Goal: Task Accomplishment & Management: Manage account settings

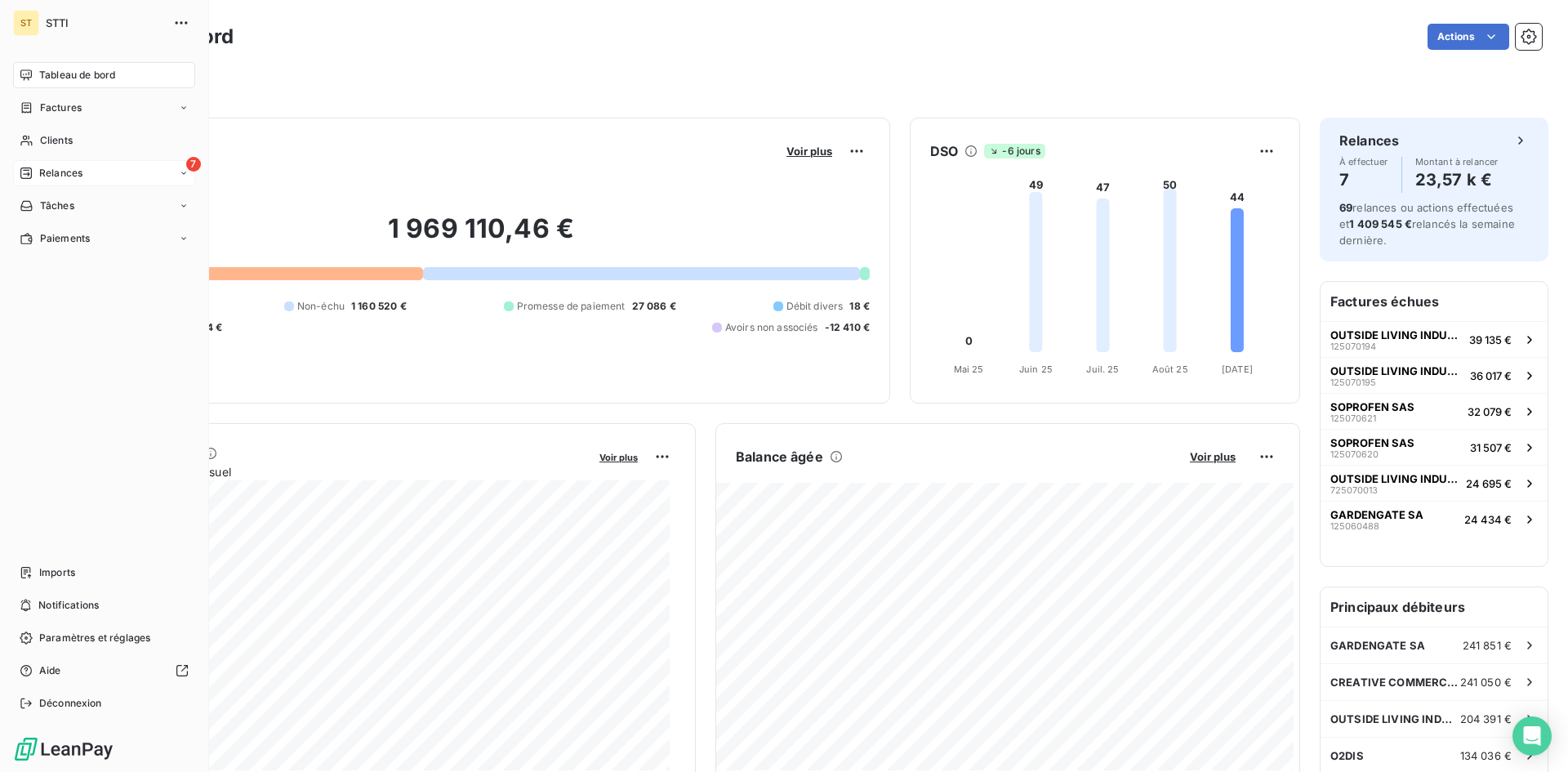
click at [48, 177] on span "Relances" at bounding box center [60, 172] width 43 height 14
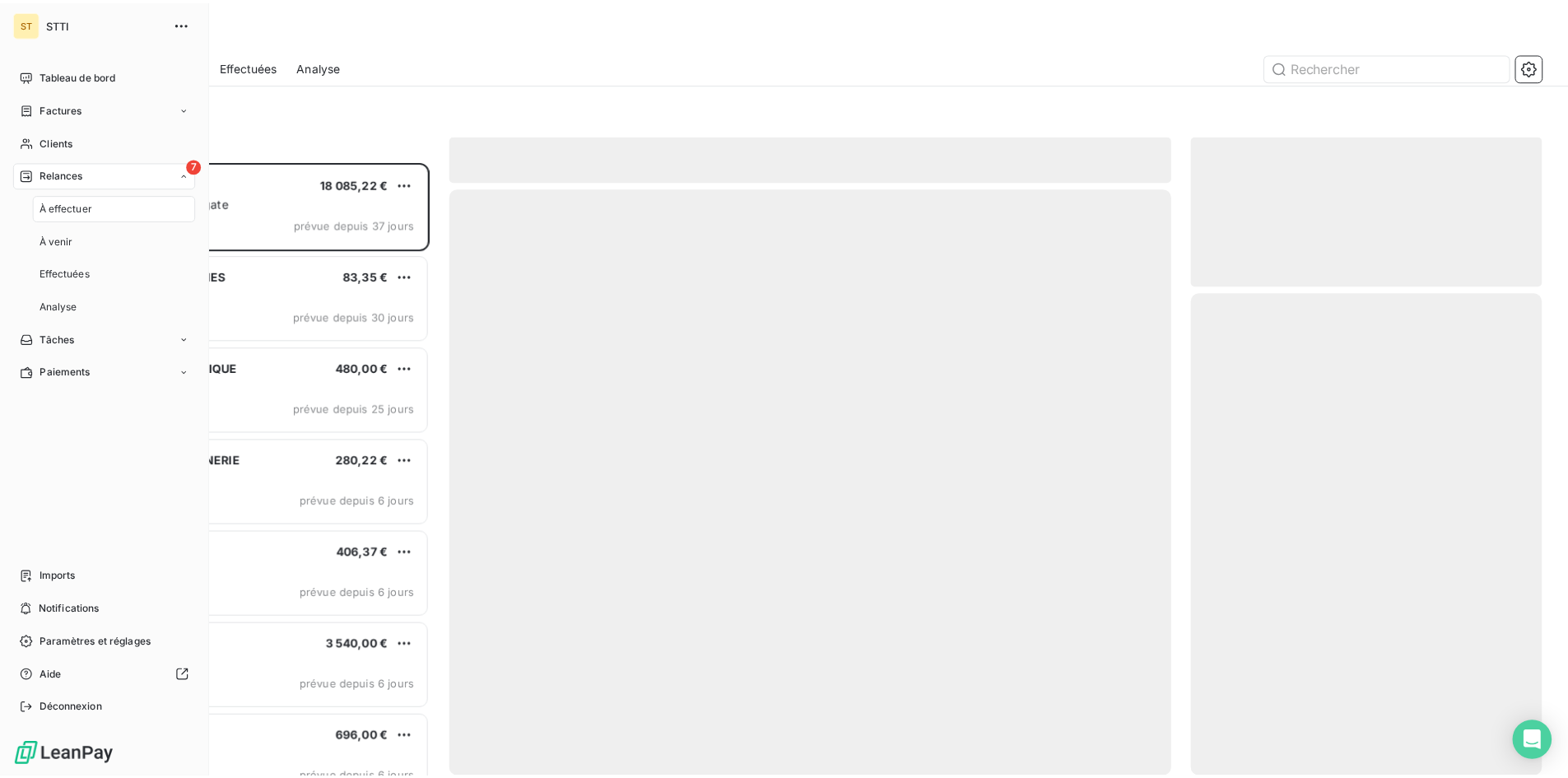
scroll to position [604, 342]
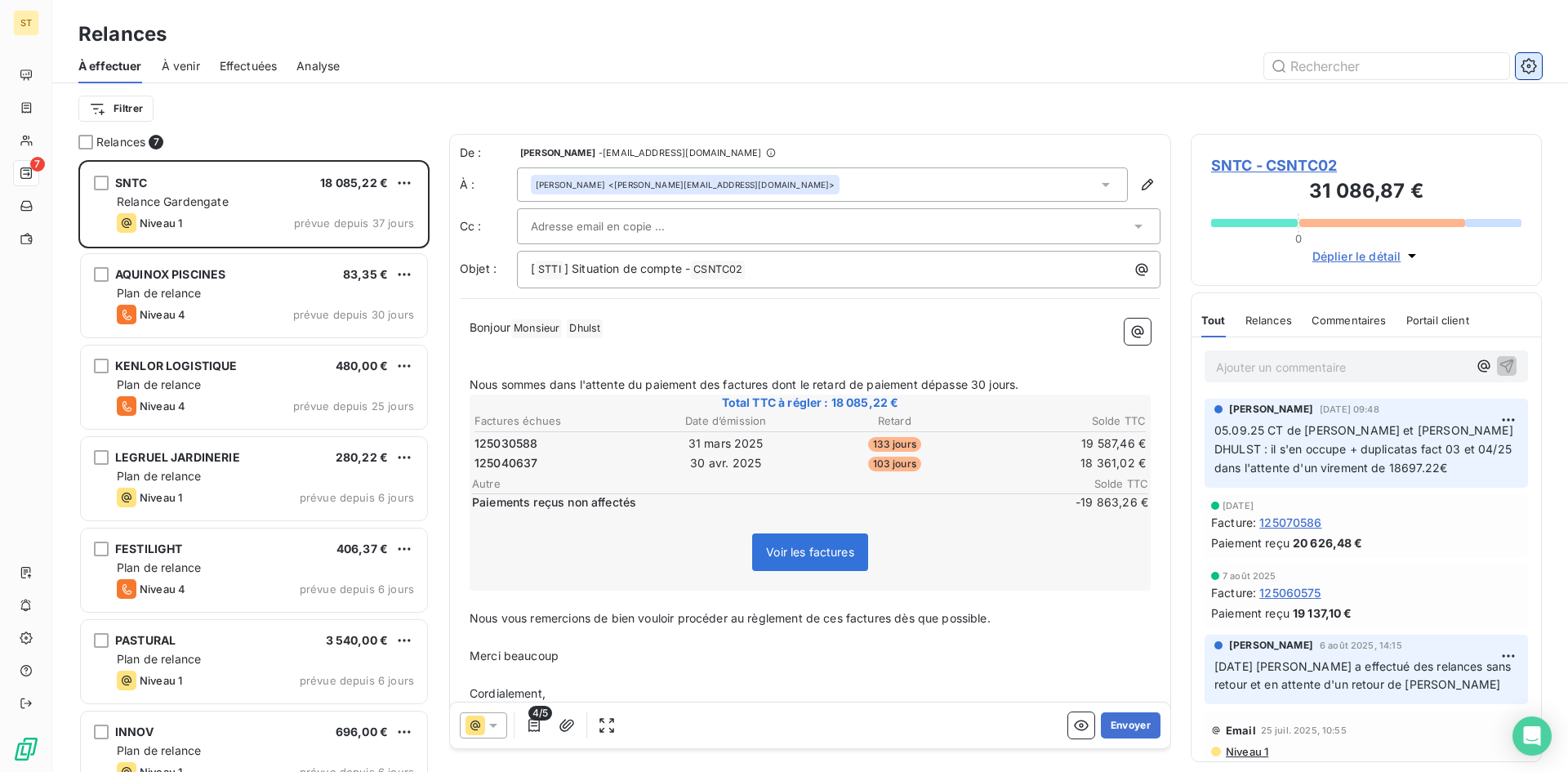
click at [1527, 69] on icon "button" at bounding box center [1528, 66] width 16 height 16
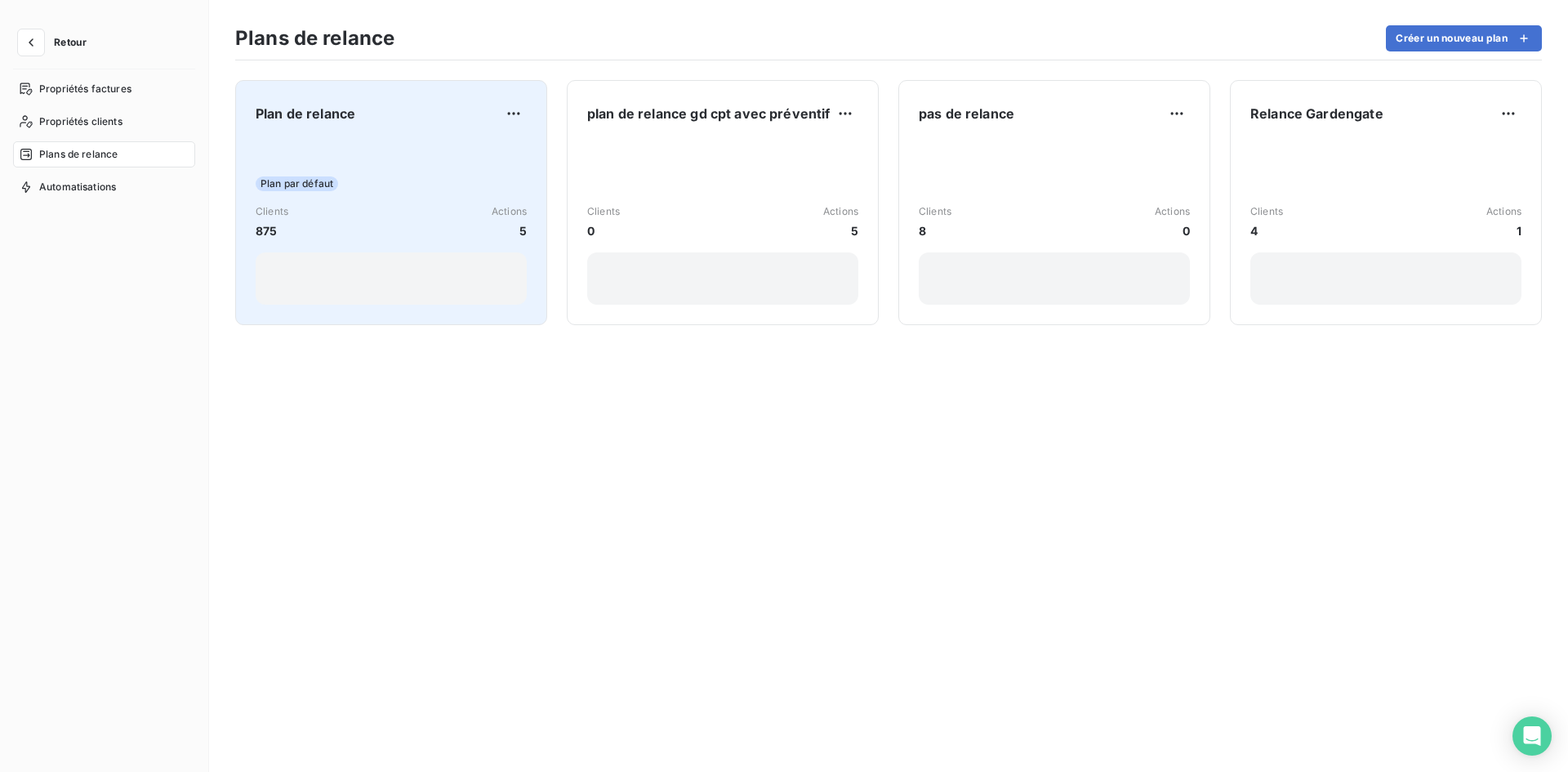
click at [383, 214] on div "Clients 875 Actions 5" at bounding box center [391, 222] width 271 height 35
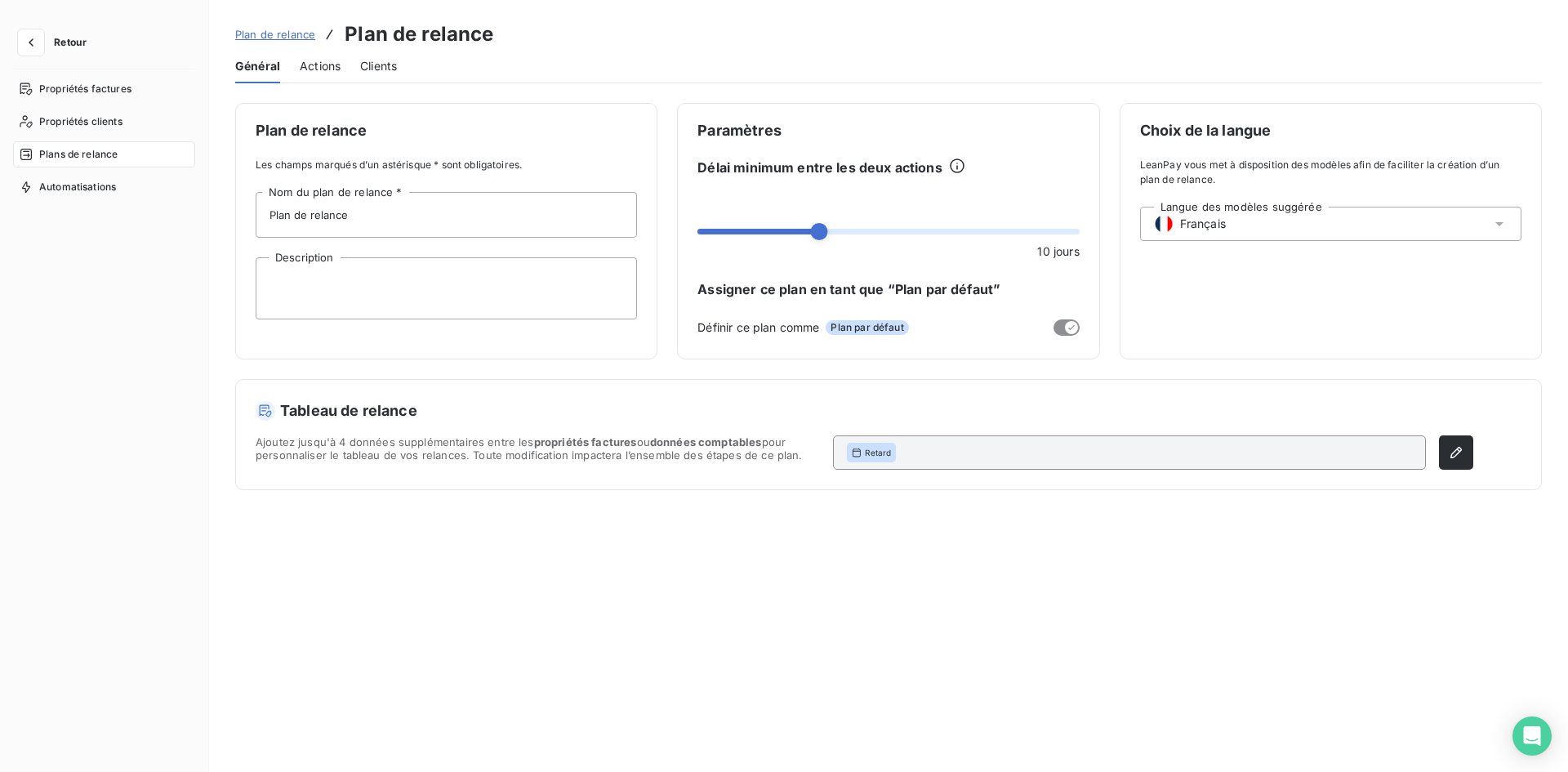
drag, startPoint x: 333, startPoint y: 66, endPoint x: 342, endPoint y: 98, distance: 33.2
click at [333, 66] on span "Actions" at bounding box center [320, 66] width 41 height 16
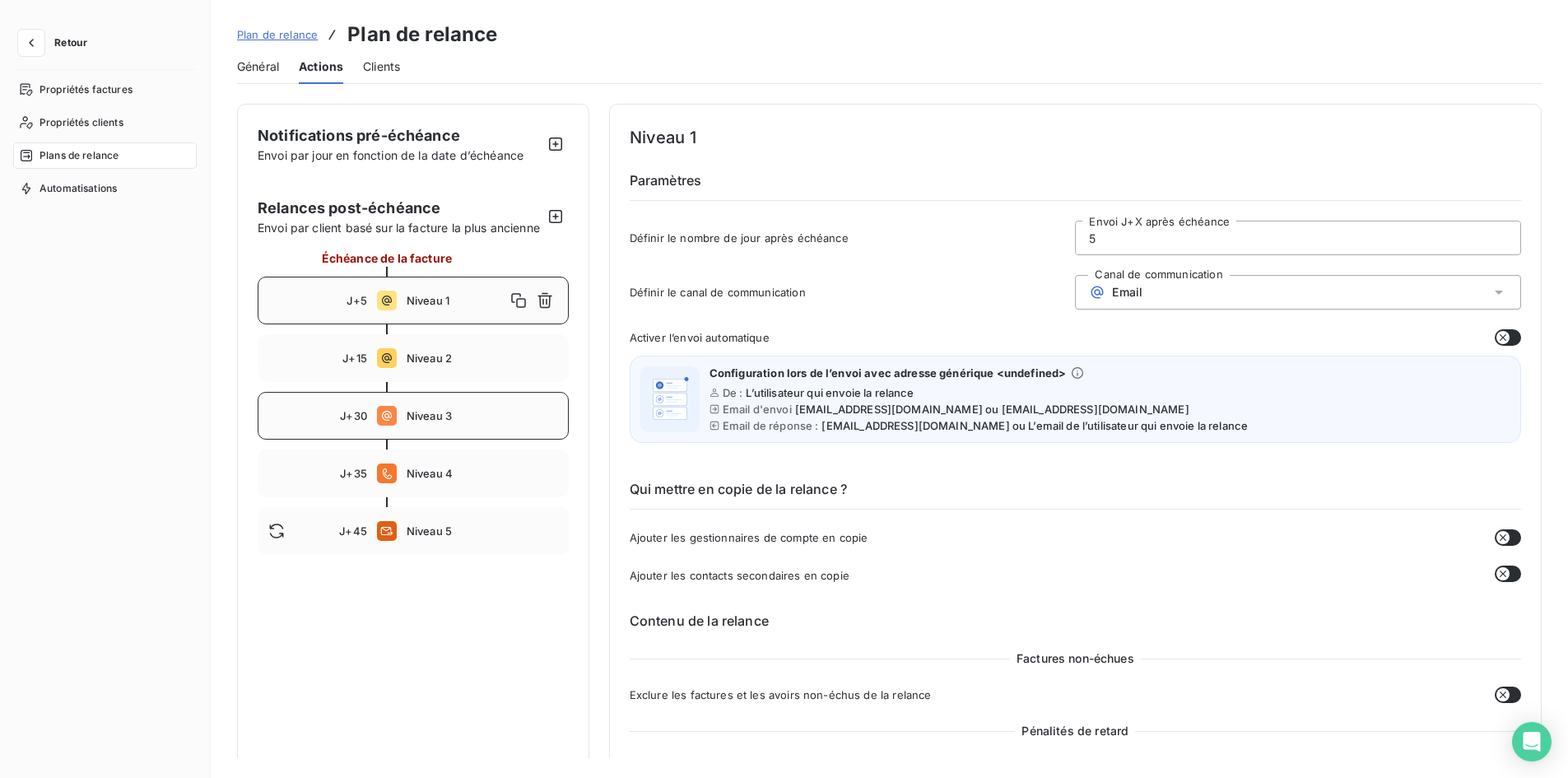
click at [427, 439] on div "J+30 Niveau 3" at bounding box center [412, 416] width 311 height 48
type input "30"
click at [65, 44] on span "Retour" at bounding box center [70, 42] width 33 height 10
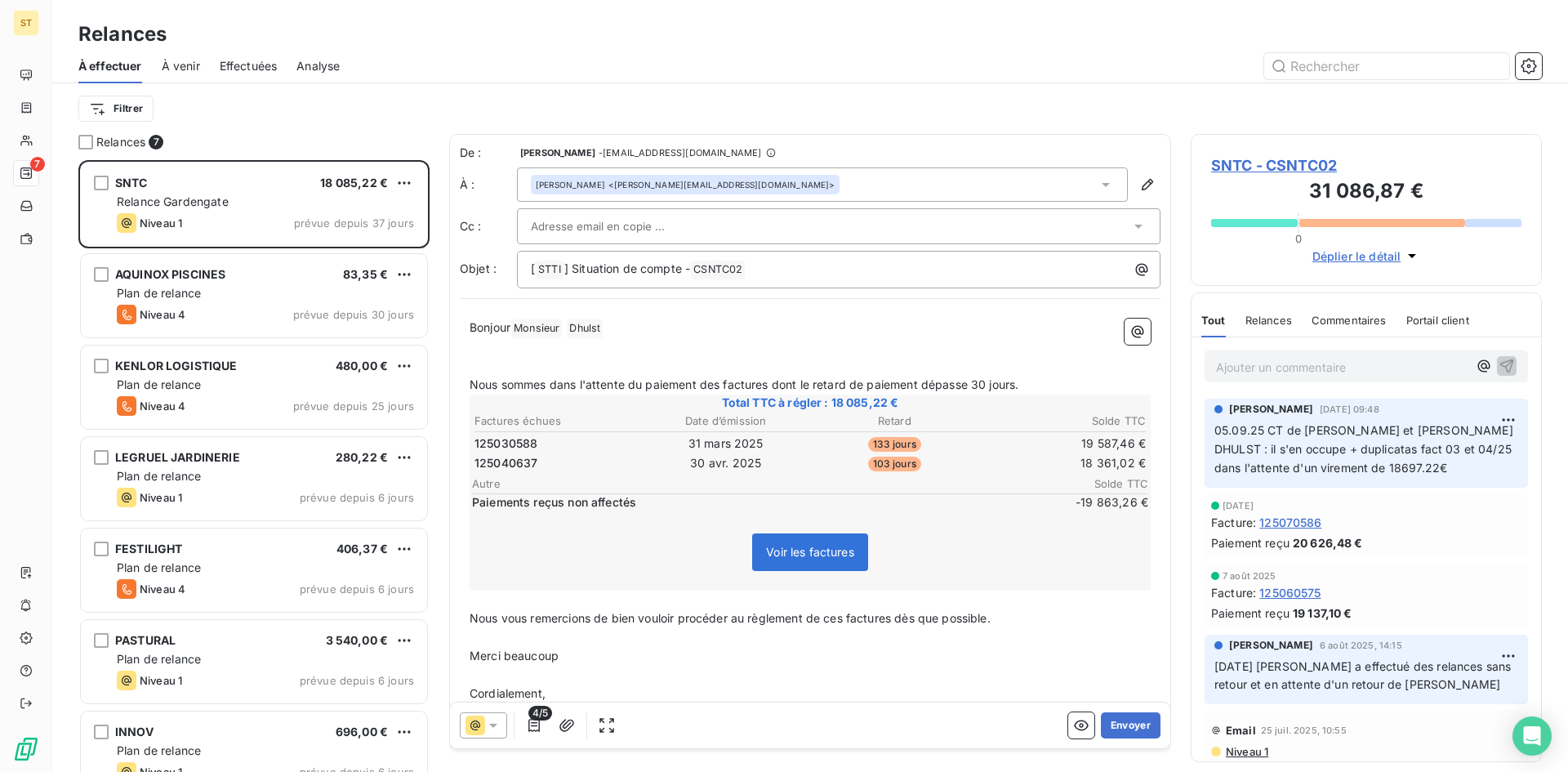
scroll to position [599, 339]
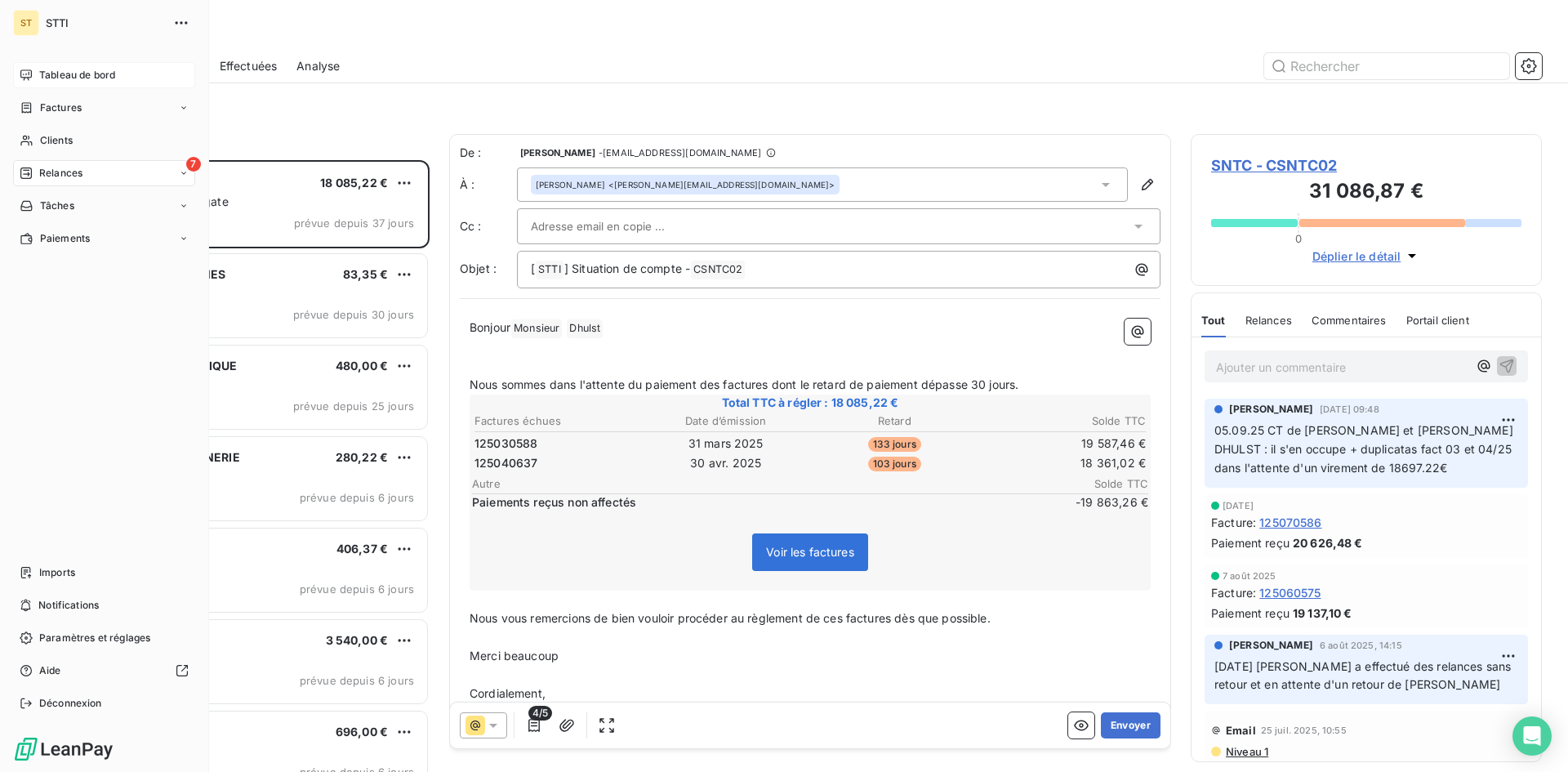
click at [65, 80] on span "Tableau de bord" at bounding box center [76, 75] width 75 height 14
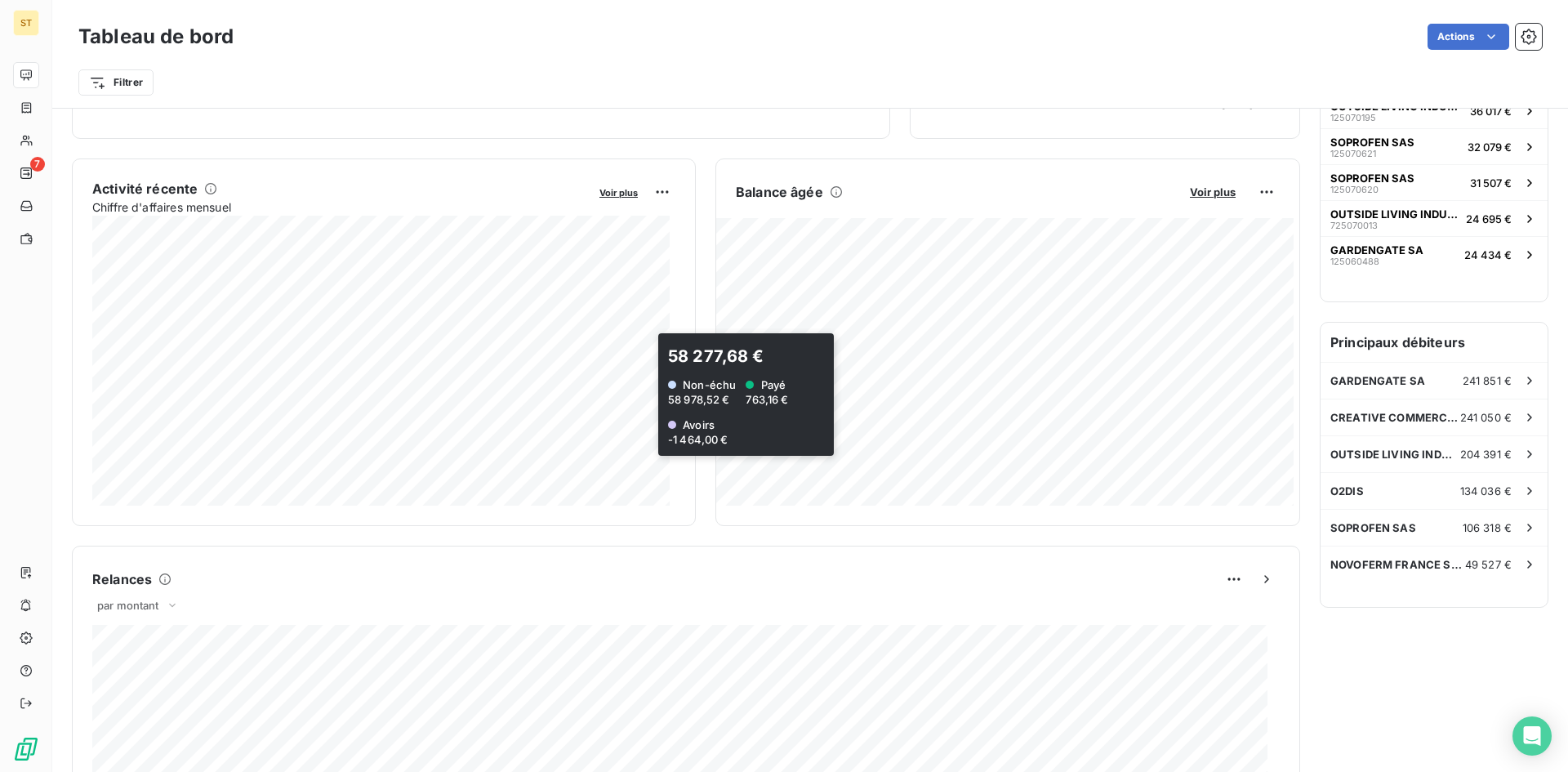
scroll to position [164, 0]
